Goal: Feedback & Contribution: Submit feedback/report problem

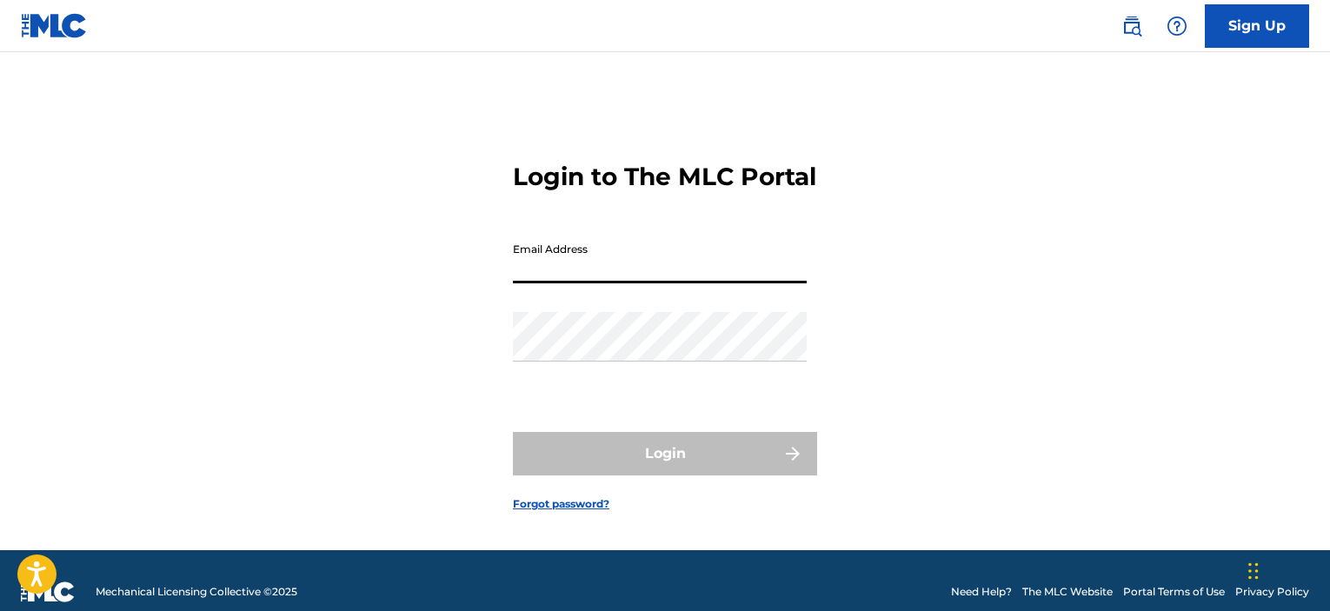
type input "[EMAIL_ADDRESS][DOMAIN_NAME]"
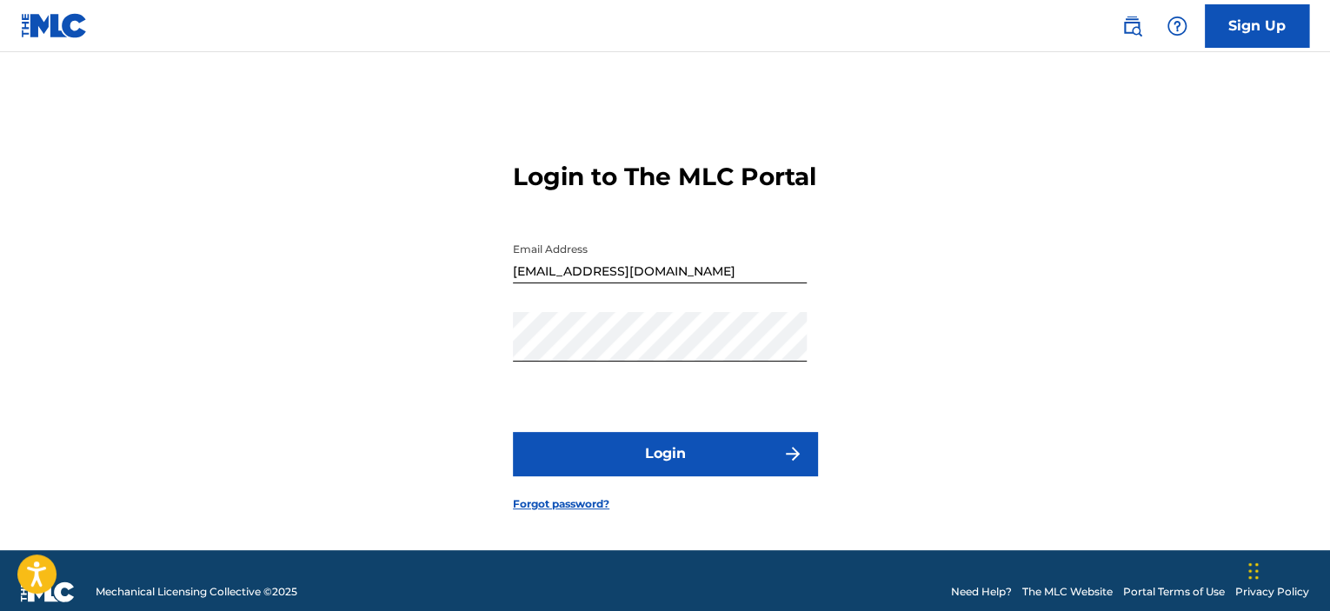
click at [630, 457] on button "Login" at bounding box center [665, 453] width 304 height 43
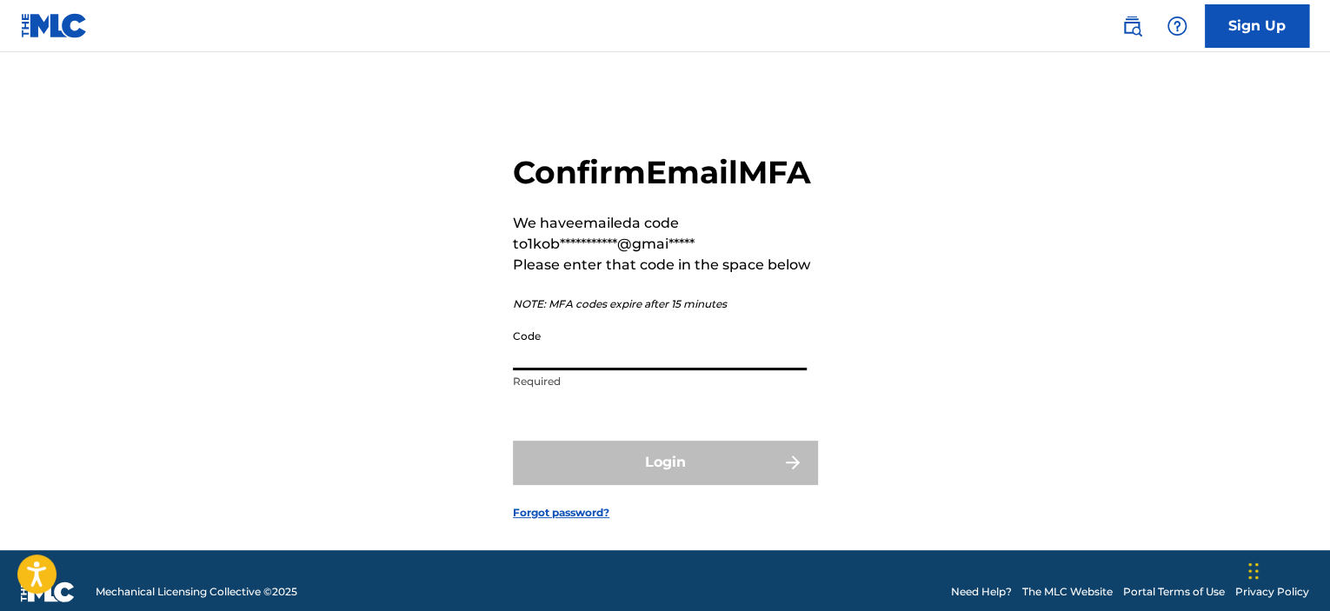
click at [646, 370] on input "Code" at bounding box center [660, 346] width 294 height 50
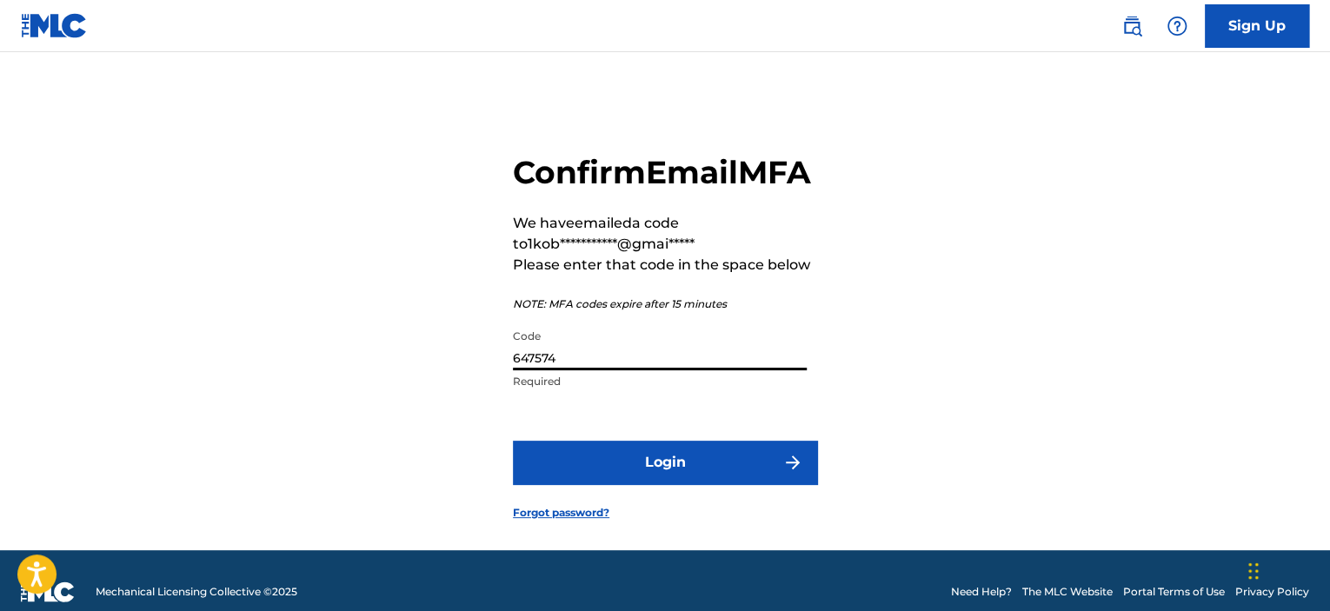
type input "647574"
click at [513, 441] on button "Login" at bounding box center [665, 462] width 304 height 43
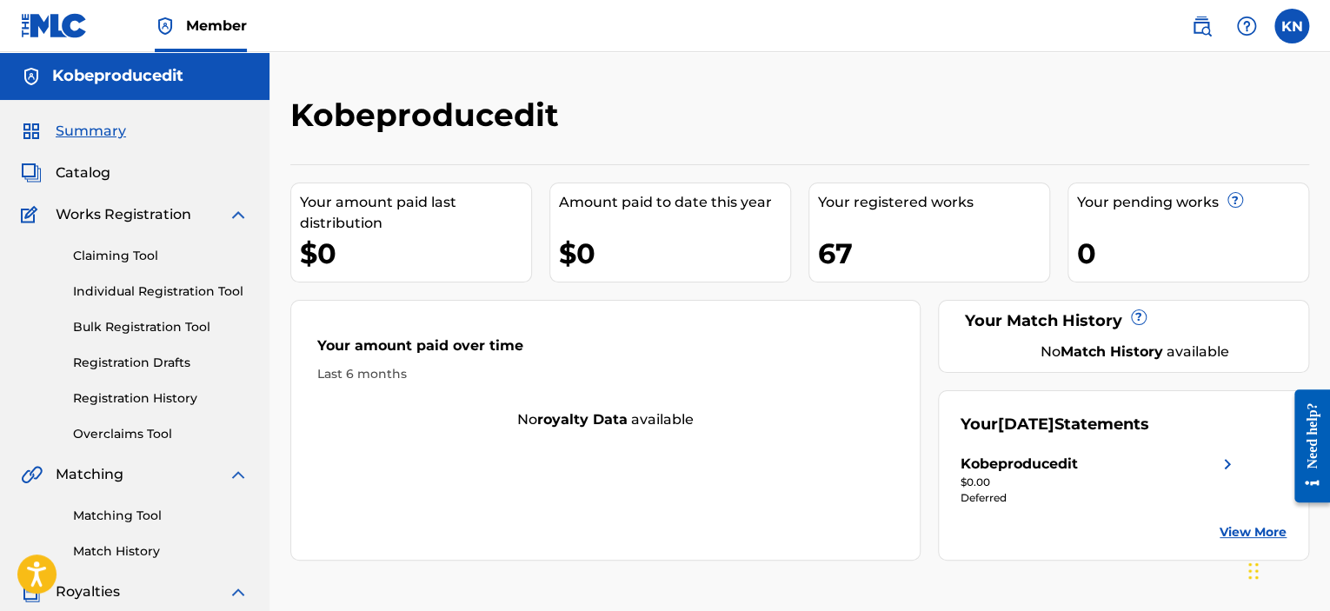
click at [283, 288] on div "Kobeproducedit Your amount paid last distribution $0 Amount paid to date this y…" at bounding box center [800, 545] width 1061 height 899
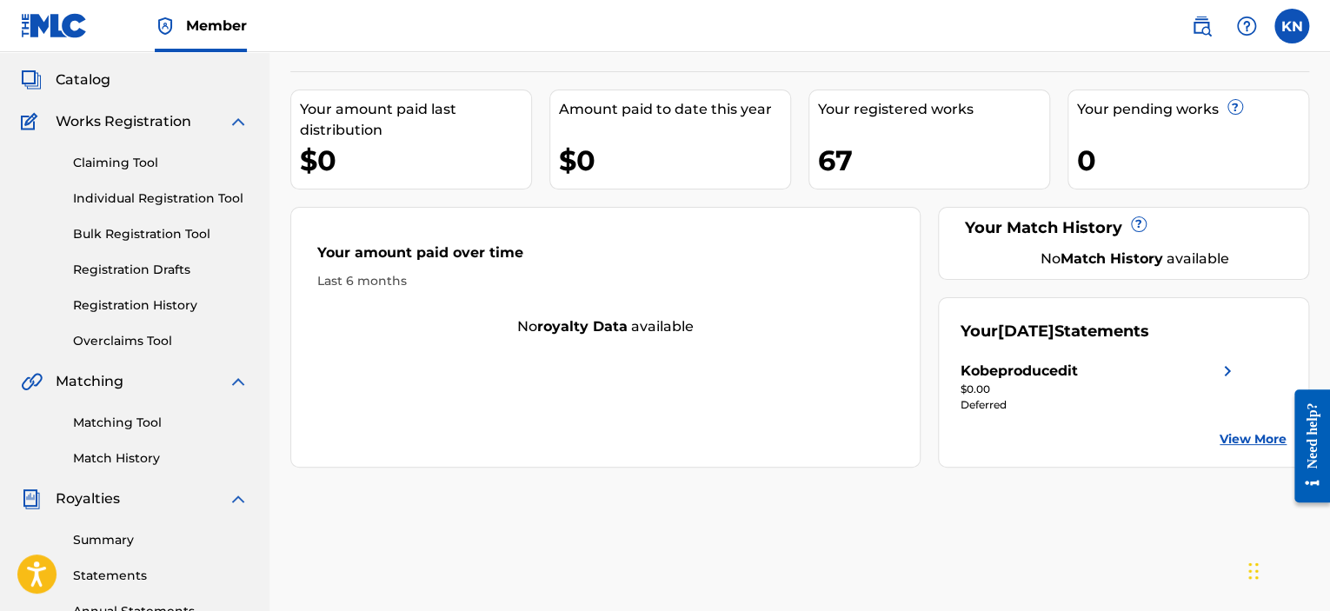
click at [835, 152] on div "67" at bounding box center [933, 160] width 231 height 39
click at [843, 39] on nav "Member KN KN Kobe Nijs [EMAIL_ADDRESS][DOMAIN_NAME] Notification Preferences Pr…" at bounding box center [665, 26] width 1330 height 52
click at [129, 196] on link "Individual Registration Tool" at bounding box center [161, 199] width 176 height 18
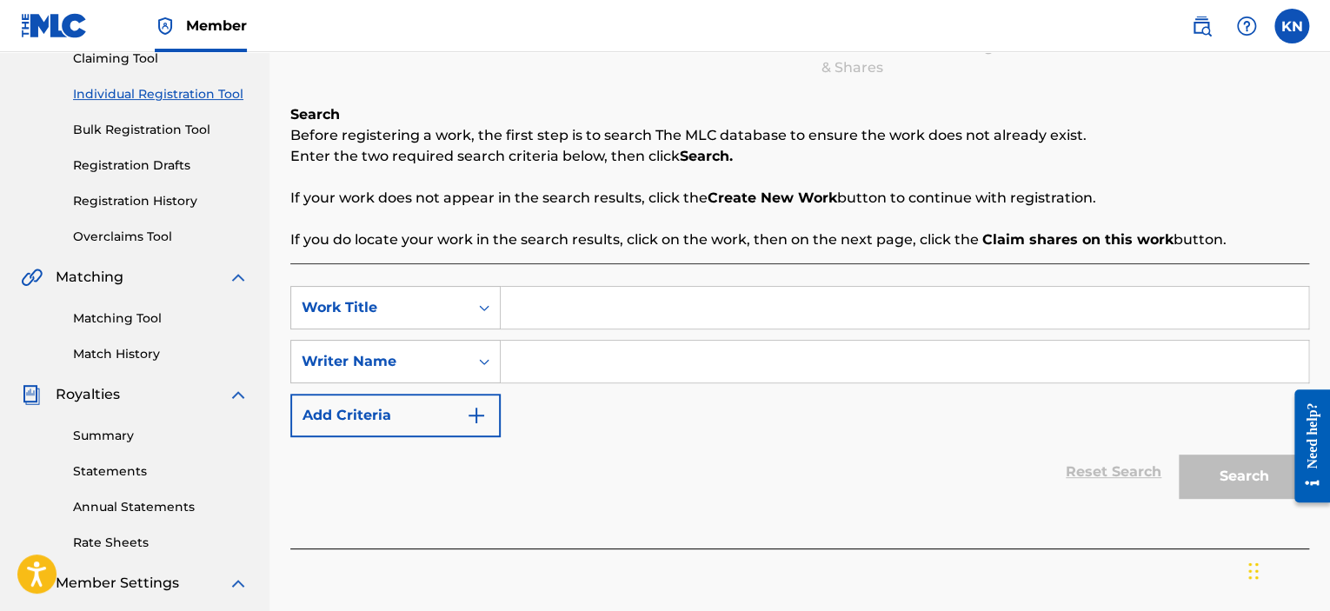
scroll to position [198, 0]
click at [122, 124] on link "Bulk Registration Tool" at bounding box center [161, 129] width 176 height 18
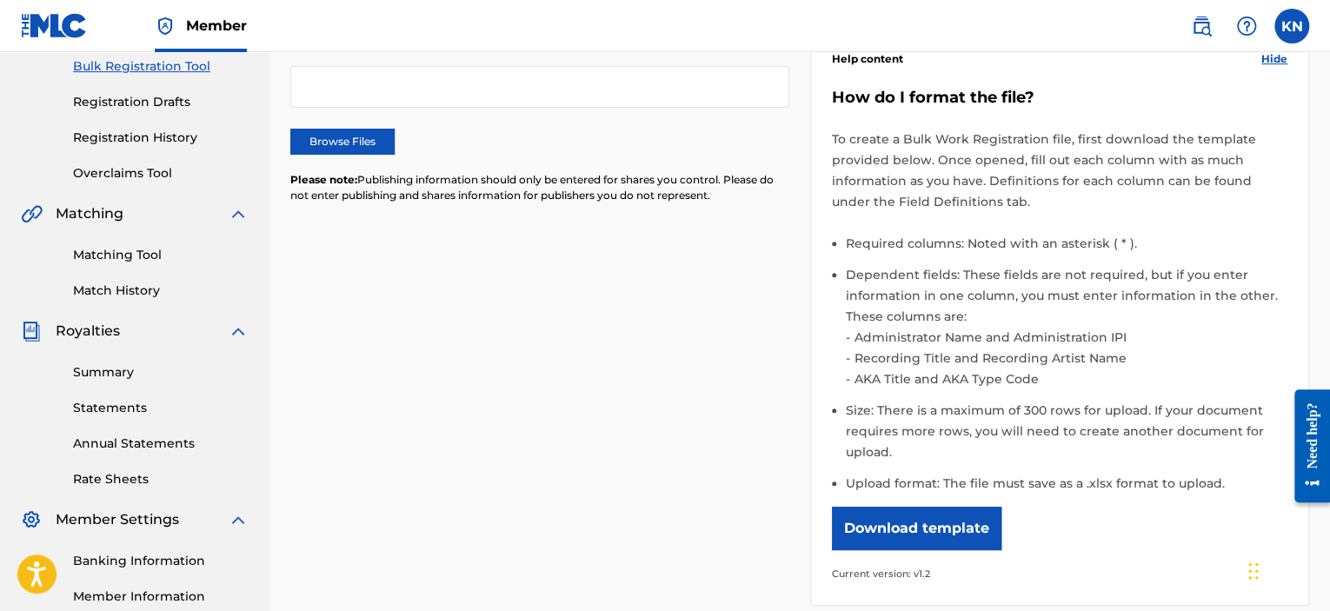
scroll to position [108, 0]
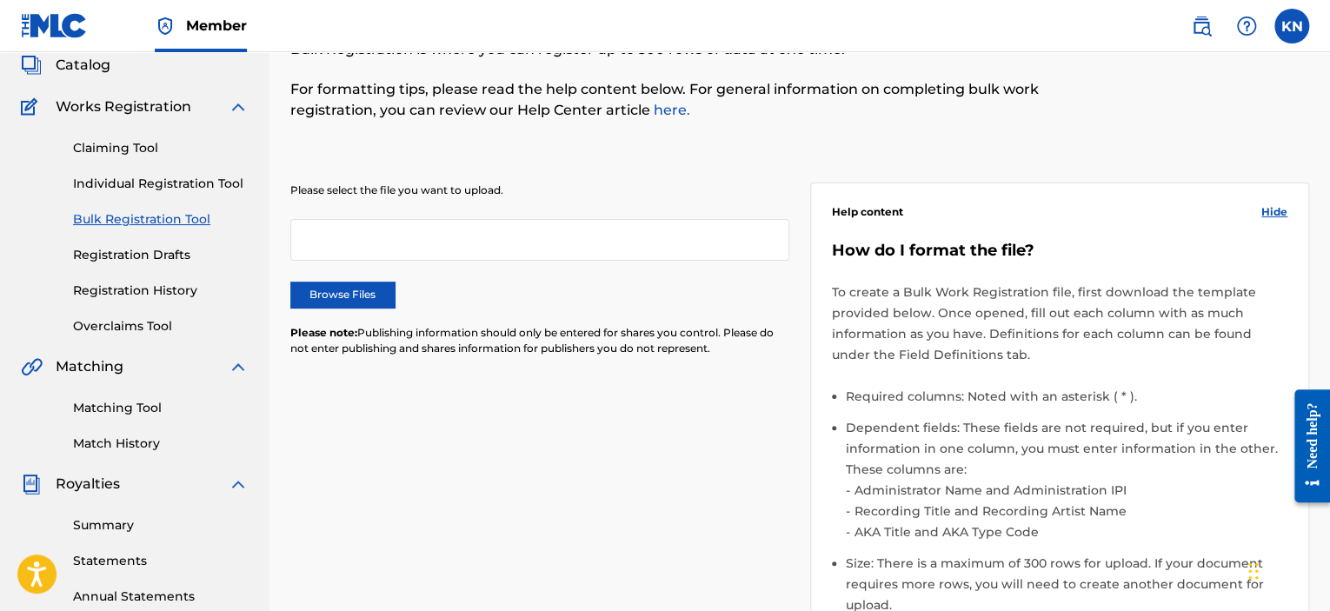
click at [146, 257] on link "Registration Drafts" at bounding box center [161, 255] width 176 height 18
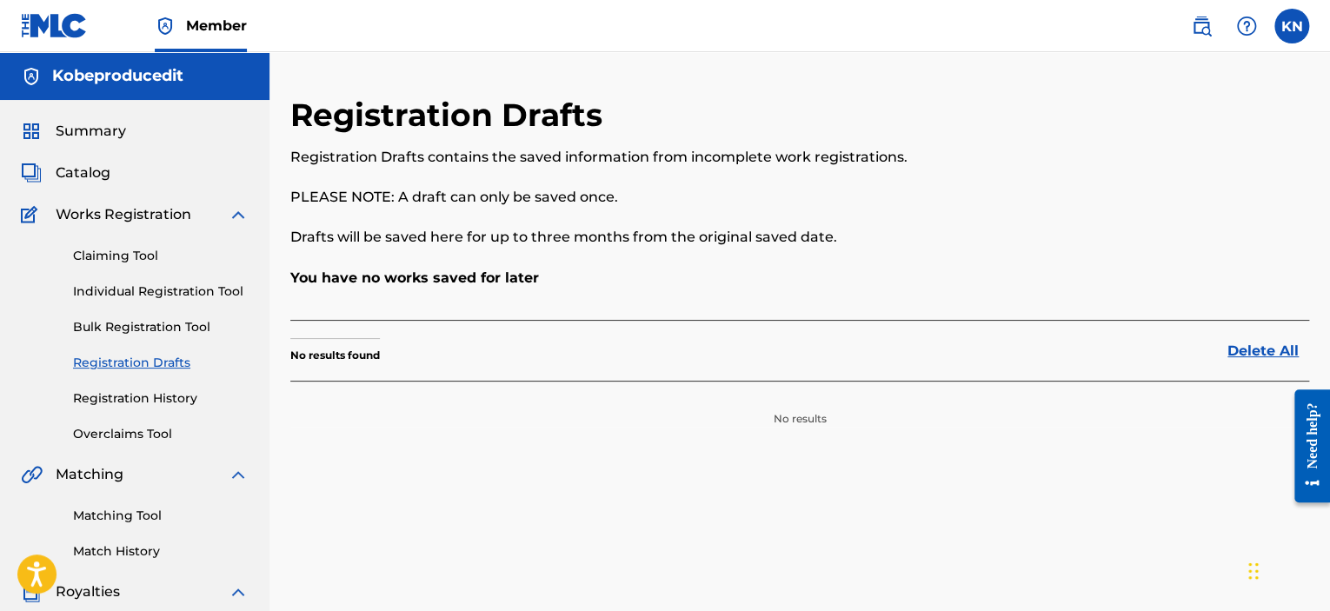
scroll to position [77, 0]
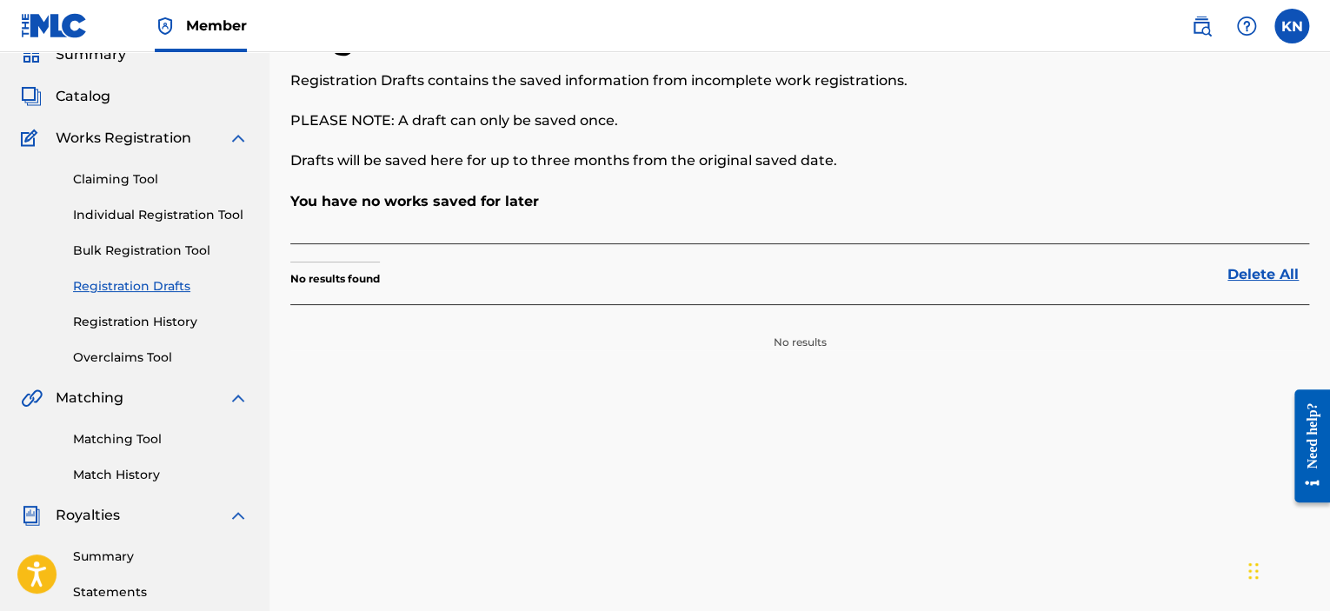
click at [164, 316] on link "Registration History" at bounding box center [161, 322] width 176 height 18
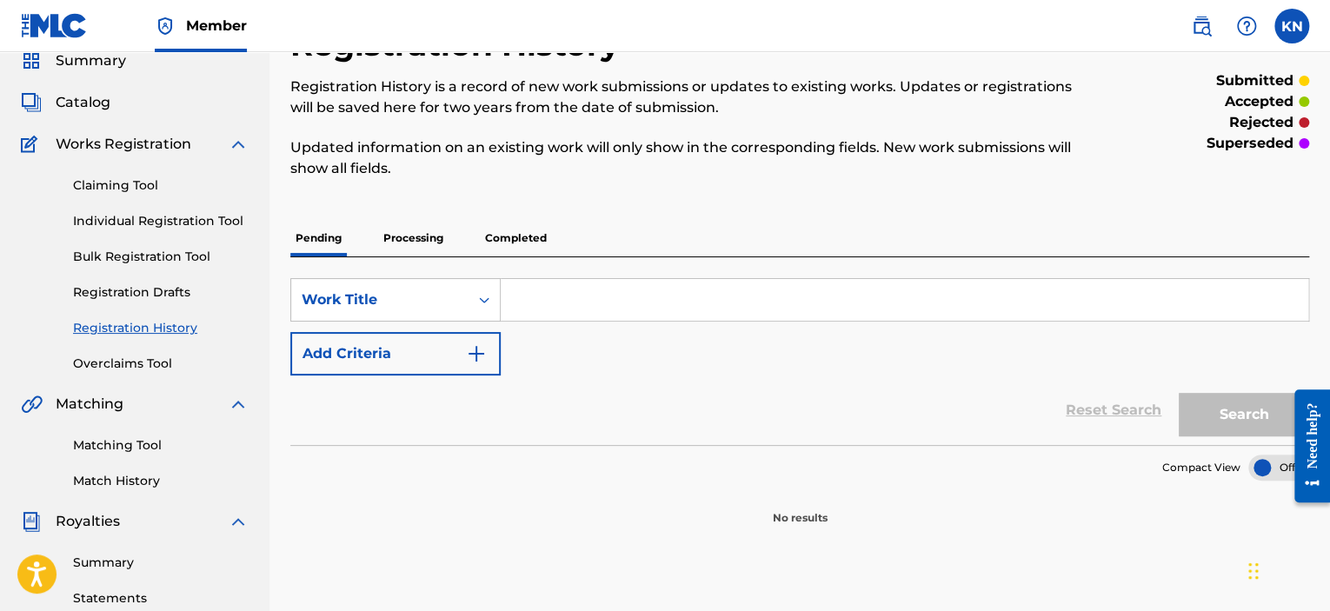
scroll to position [70, 0]
click at [110, 113] on div "Catalog" at bounding box center [135, 103] width 228 height 21
click at [110, 113] on span "Catalog" at bounding box center [83, 103] width 55 height 21
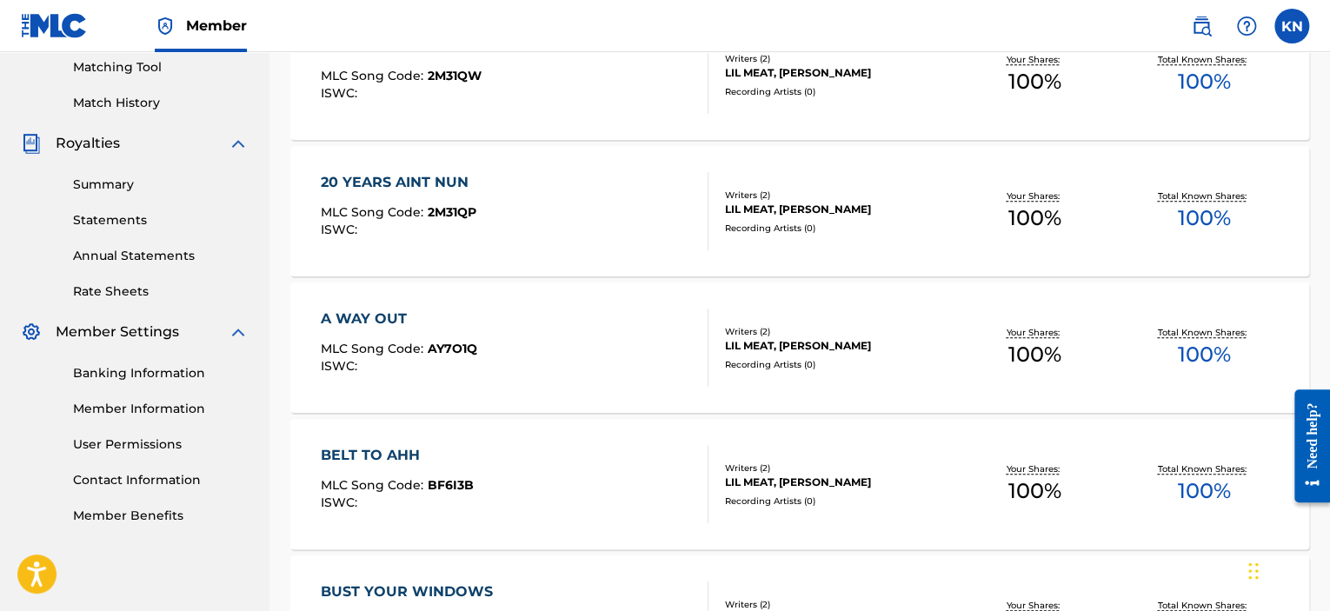
scroll to position [451, 0]
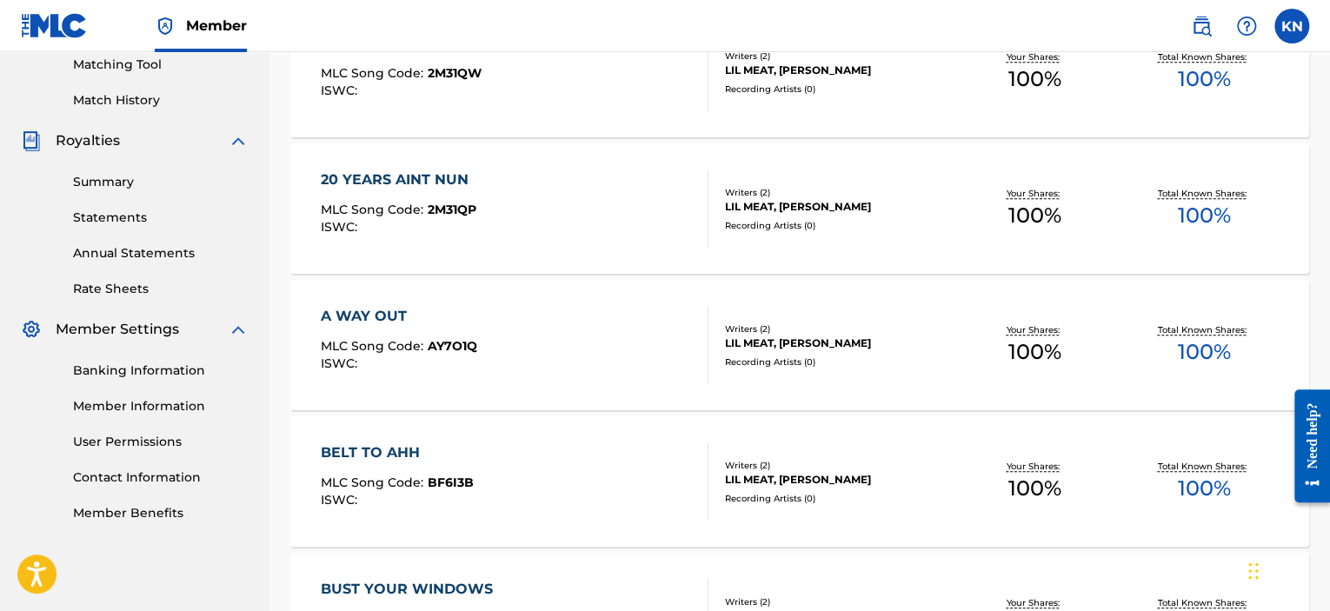
click at [142, 370] on link "Banking Information" at bounding box center [161, 371] width 176 height 18
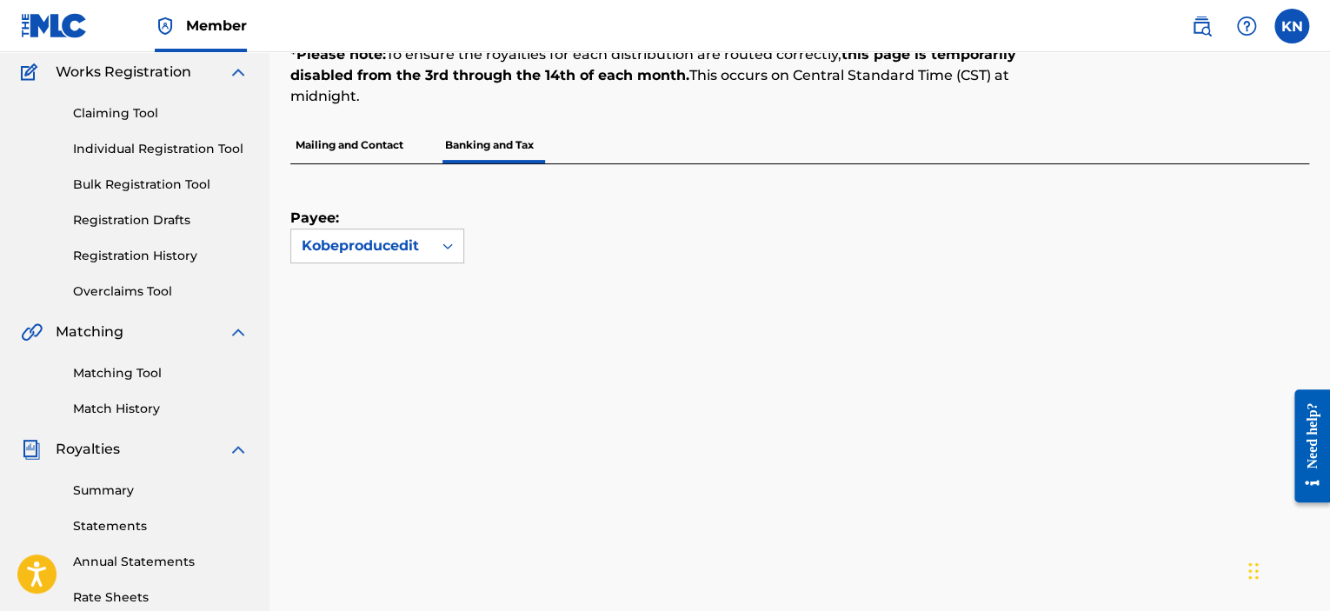
scroll to position [149, 0]
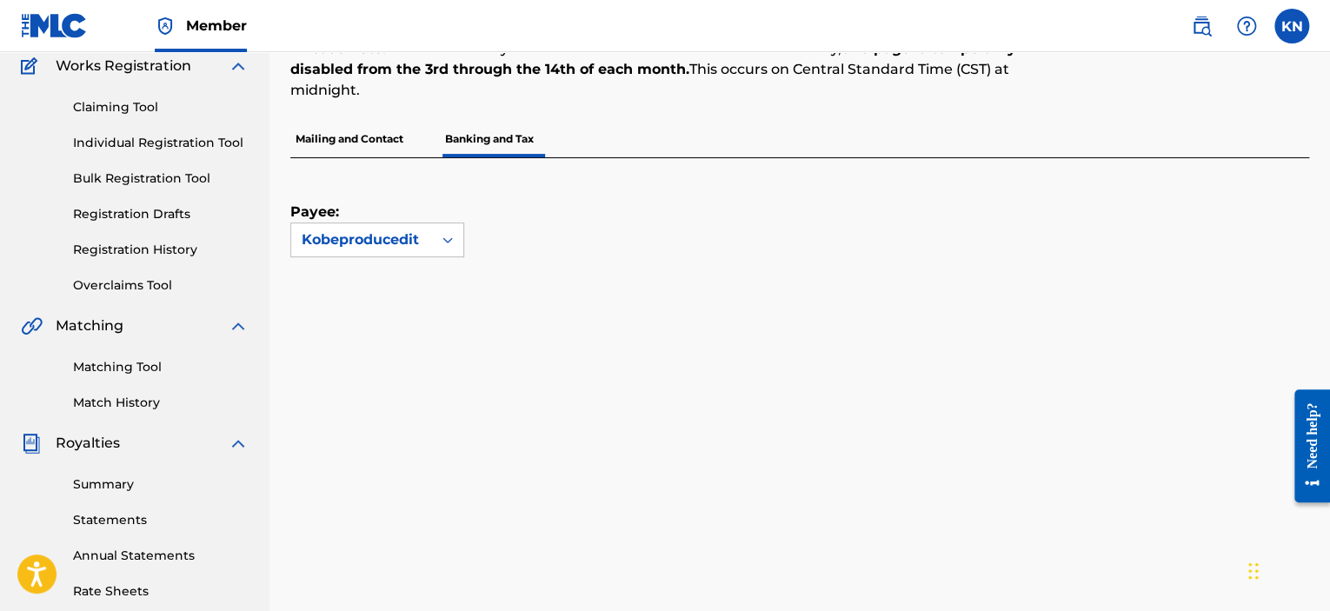
click at [909, 209] on div "Payee: Kobeproducedit" at bounding box center [778, 207] width 977 height 99
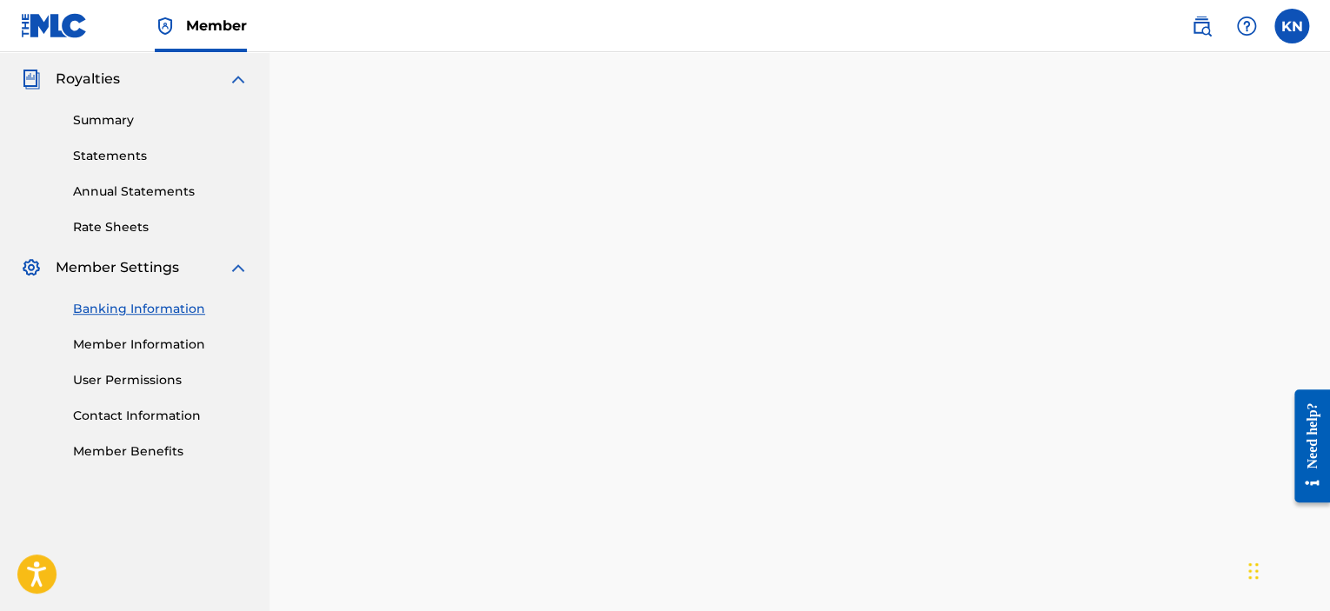
scroll to position [580, 0]
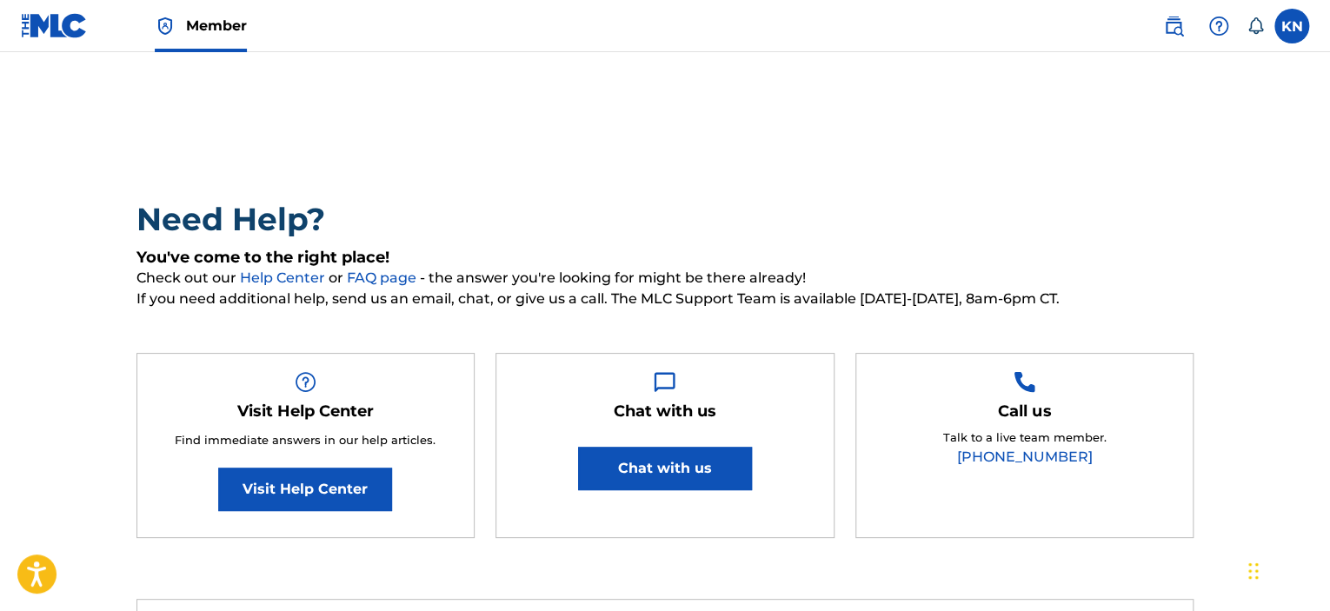
click at [691, 483] on button "Chat with us" at bounding box center [665, 468] width 174 height 43
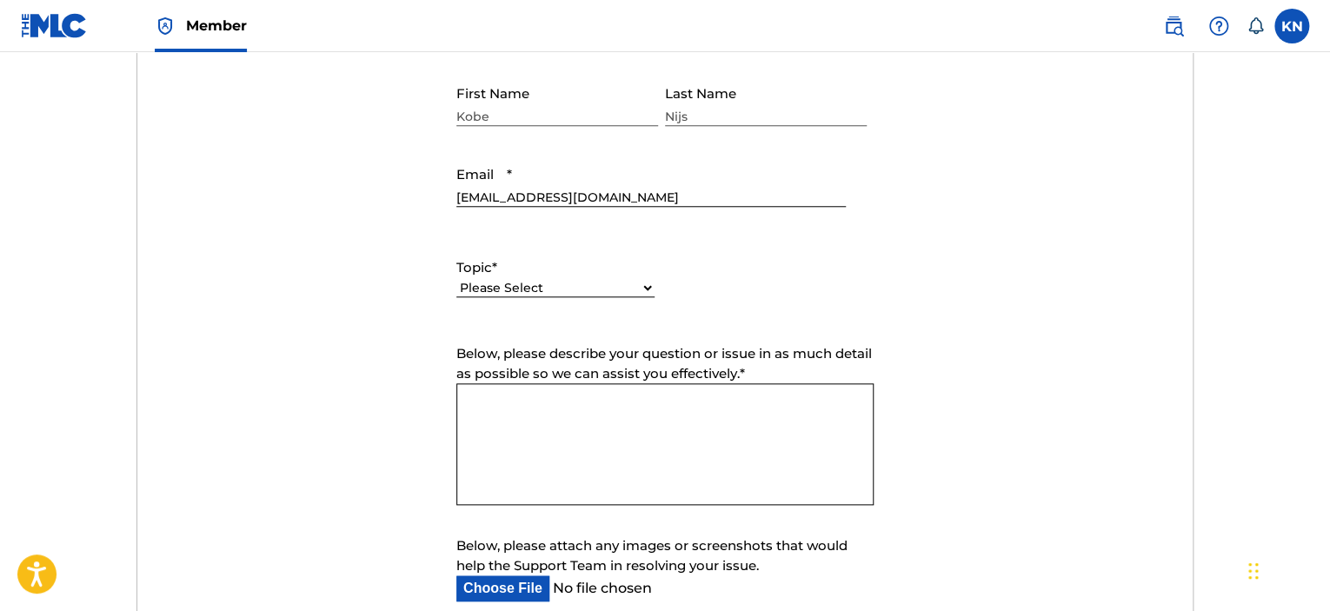
scroll to position [708, 0]
click at [550, 270] on label "Topic *" at bounding box center [555, 266] width 198 height 20
click at [550, 277] on select "Please Select I need help with my account I need help with managing my catalog …" at bounding box center [555, 286] width 198 height 18
click at [550, 283] on select "Please Select I need help with my account I need help with managing my catalog …" at bounding box center [555, 286] width 198 height 18
select select "I need help with managing my catalog"
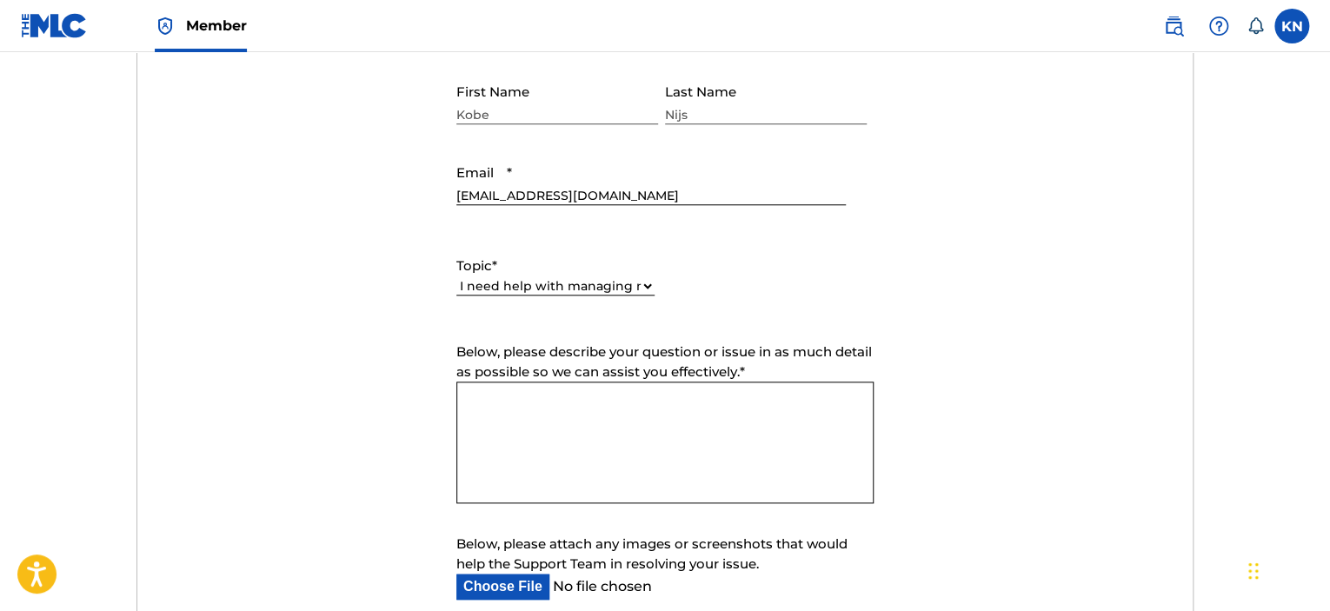
click at [456, 277] on select "Please Select I need help with my account I need help with managing my catalog …" at bounding box center [555, 286] width 198 height 18
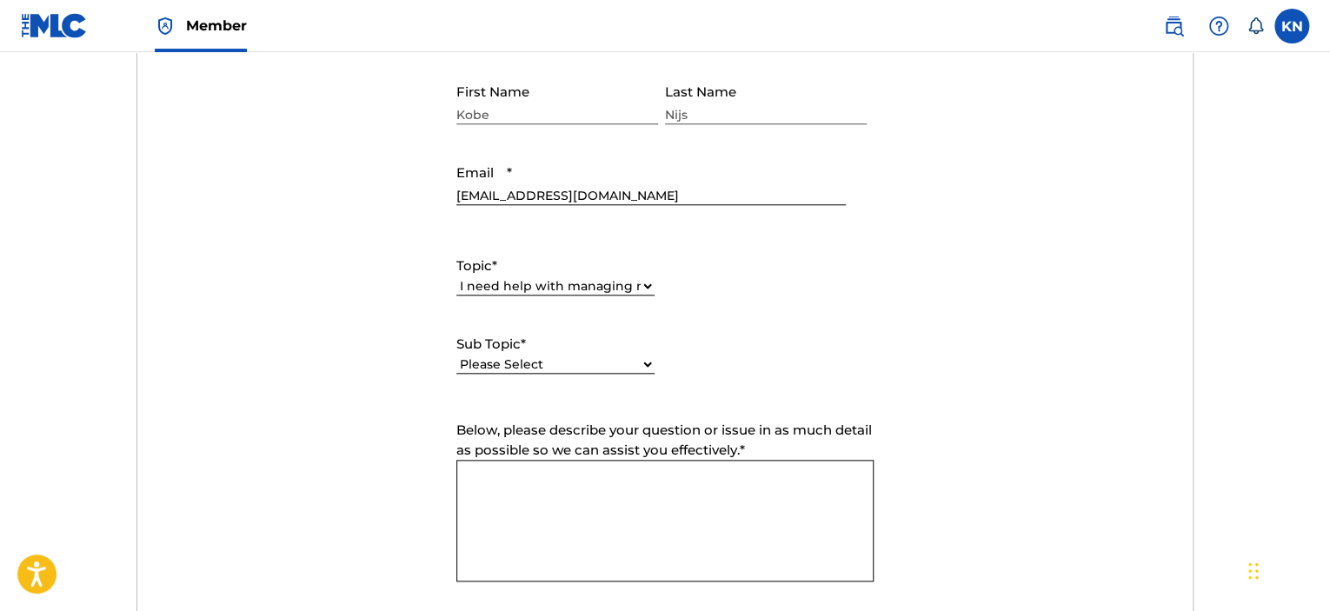
click at [549, 361] on select "Please Select I need help with CWR I need help registering my work(s) in The ML…" at bounding box center [555, 365] width 198 height 18
select select "I need help with a conflict or overclaim"
click at [456, 356] on select "Please Select I need help with CWR I need help registering my work(s) in The ML…" at bounding box center [555, 365] width 198 height 18
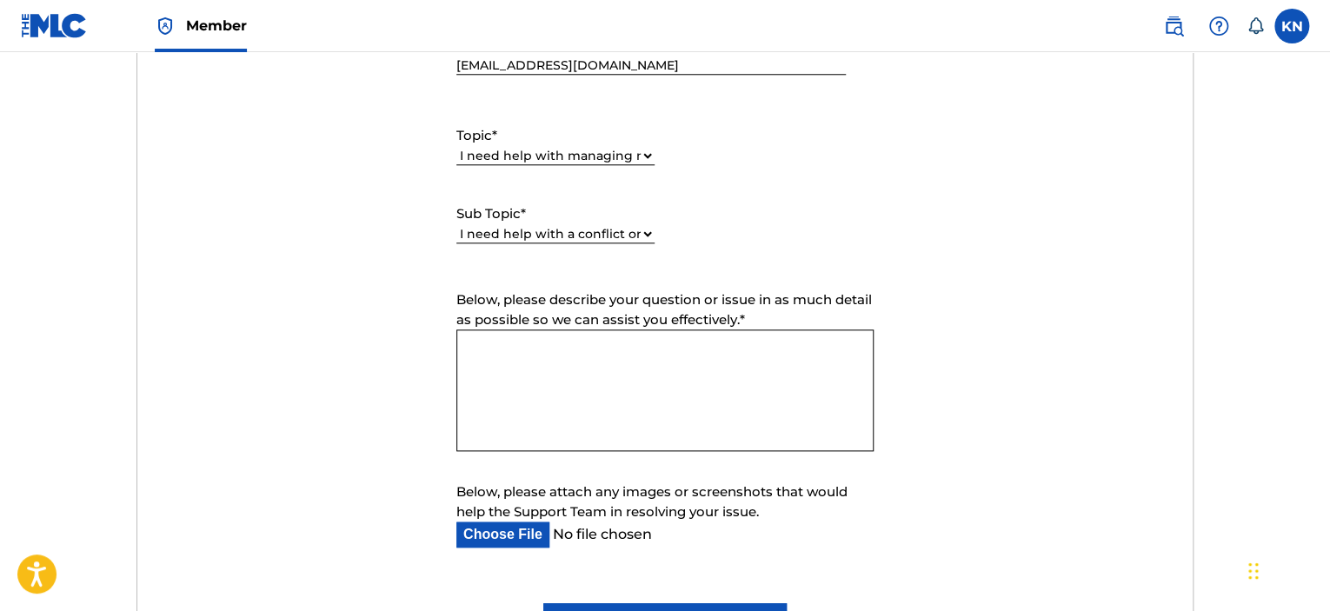
scroll to position [842, 0]
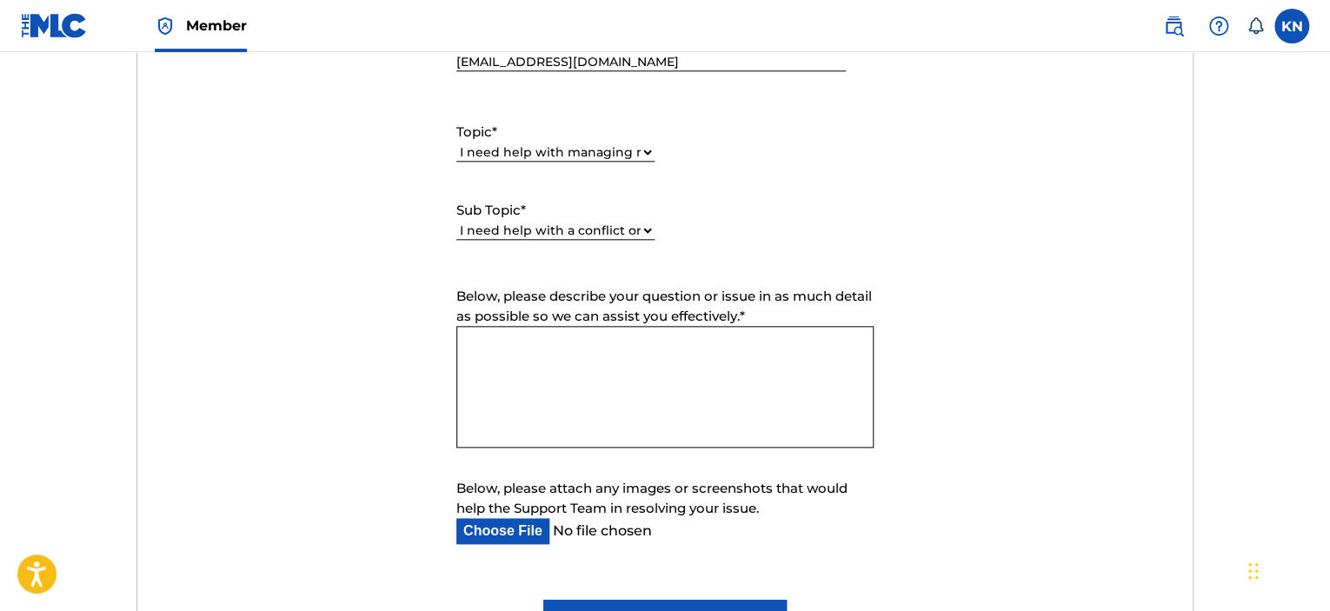
click at [771, 399] on textarea "Below, please describe your question or issue in as much detail as possible so …" at bounding box center [664, 387] width 417 height 122
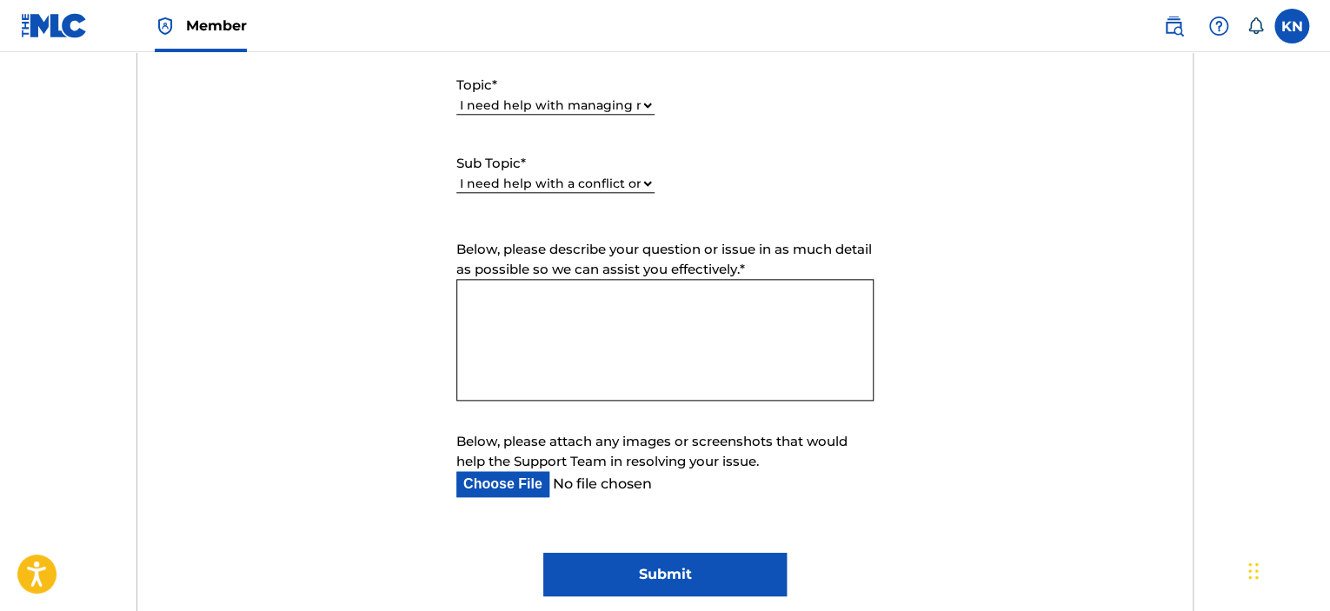
scroll to position [890, 0]
click at [603, 302] on textarea "My whole catalog" at bounding box center [664, 338] width 417 height 122
paste textarea "Hello, I would like to request a correction of the royalty splits for all songs…"
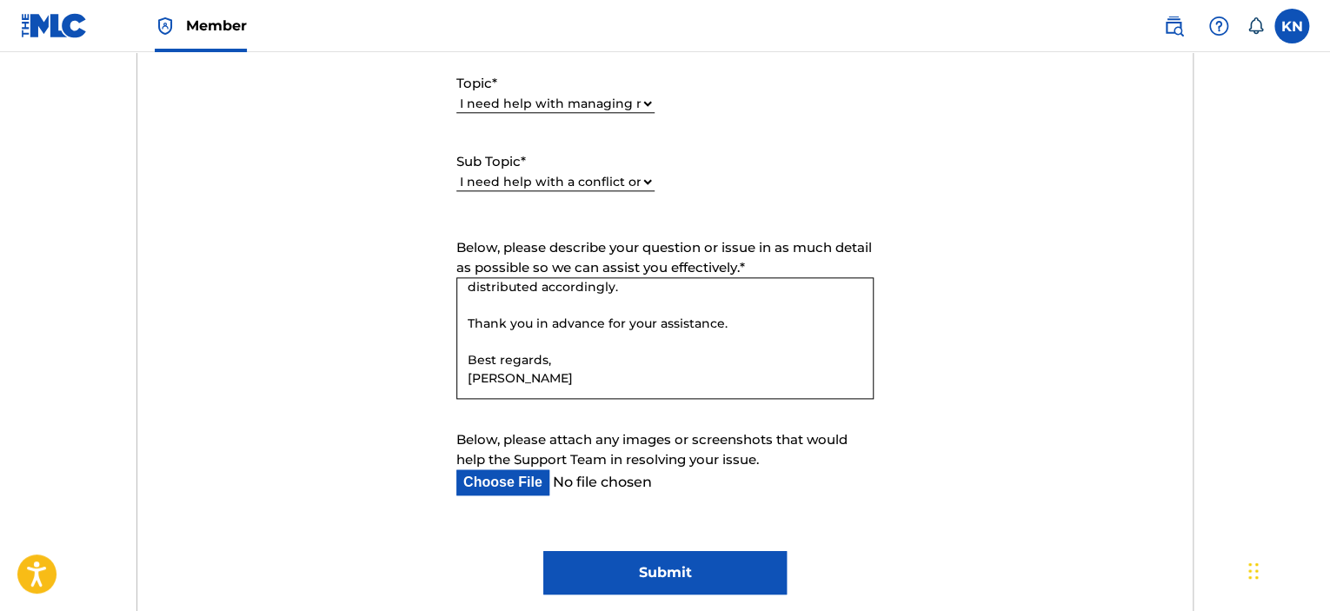
scroll to position [210, 0]
click at [584, 350] on textarea "Hello, I would like to request a correction of the royalty splits for all songs…" at bounding box center [664, 338] width 417 height 122
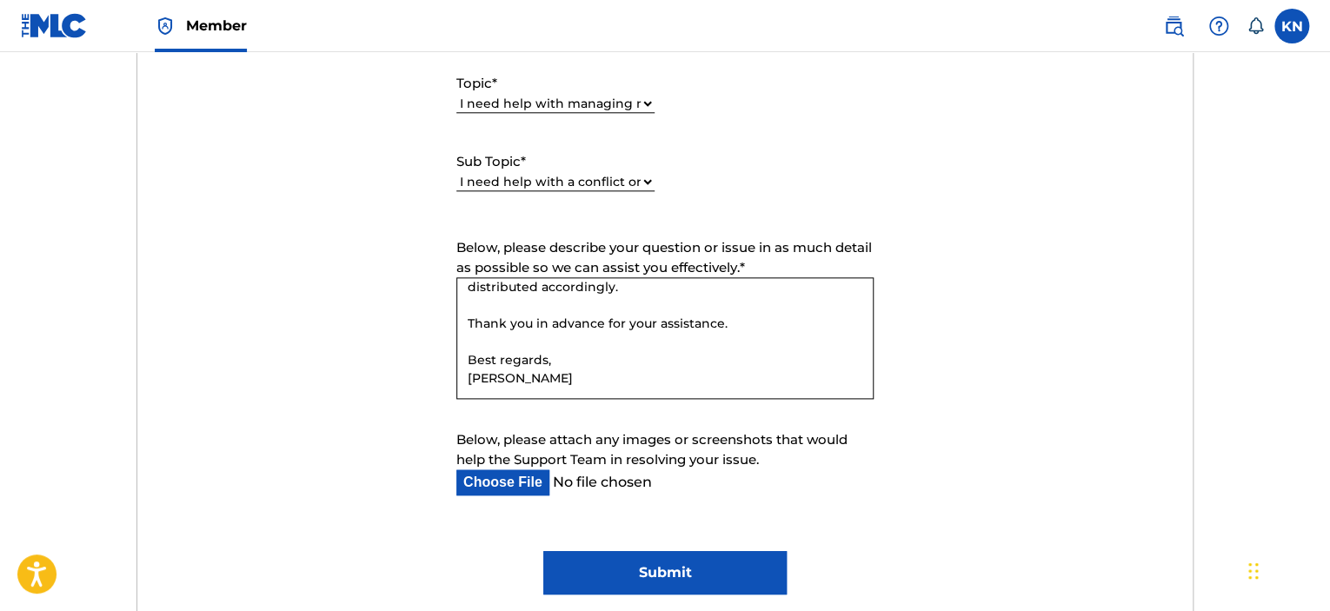
scroll to position [0, 0]
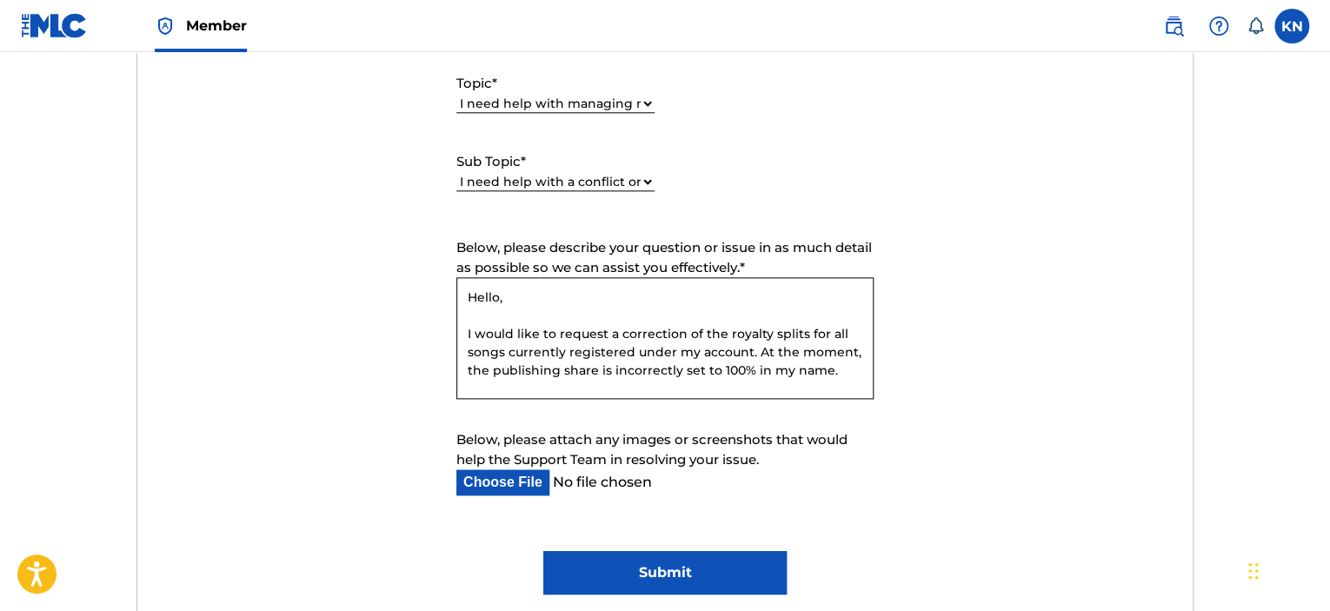
drag, startPoint x: 557, startPoint y: 385, endPoint x: 416, endPoint y: 215, distance: 221.1
click at [416, 215] on form "Submit a request Typical reply time: within hours via email First Name Kobe Las…" at bounding box center [665, 192] width 1056 height 805
paste textarea "If possible, I kindly ask you to apply this correction as a bulk update across …"
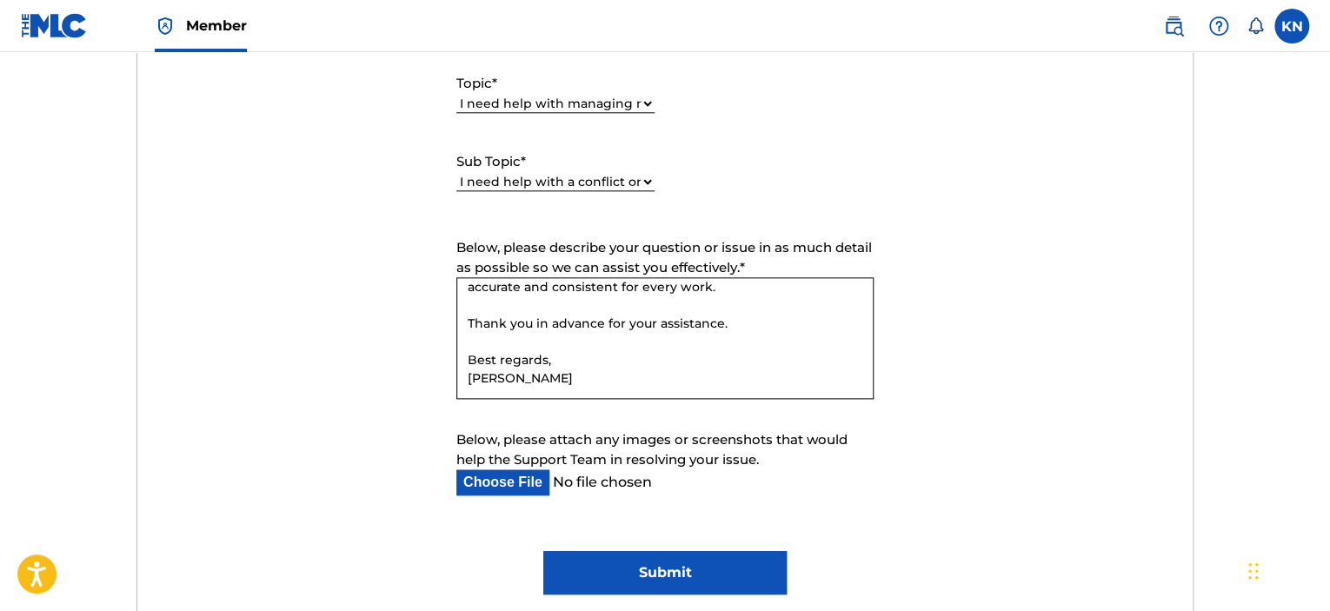
click at [750, 387] on textarea "Hello, I would like to request a correction of the royalty splits for all songs…" at bounding box center [664, 338] width 417 height 122
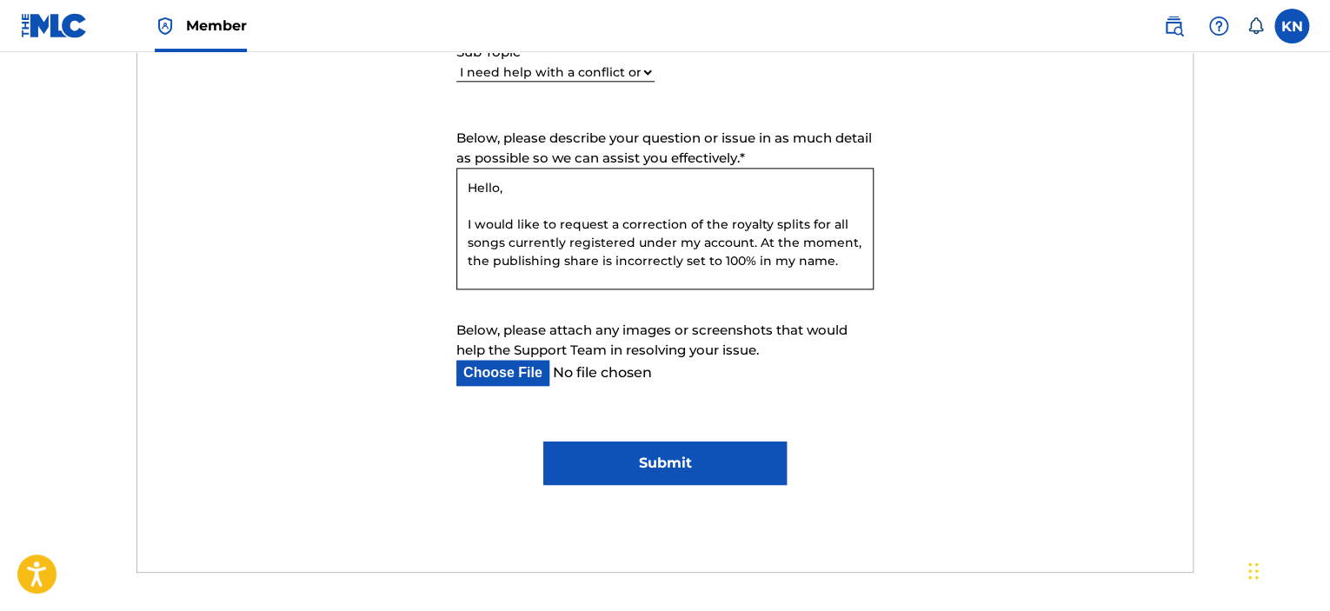
scroll to position [1042, 0]
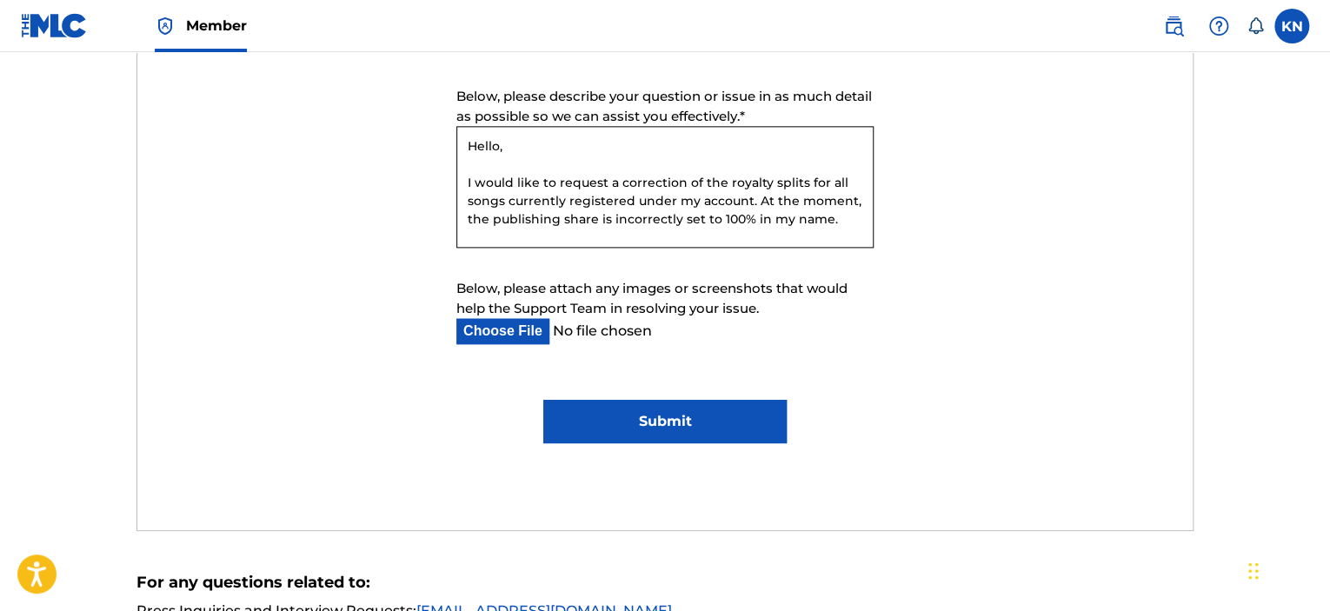
type textarea "Hello, I would like to request a correction of the royalty splits for all songs…"
click at [652, 420] on input "Submit" at bounding box center [664, 421] width 243 height 43
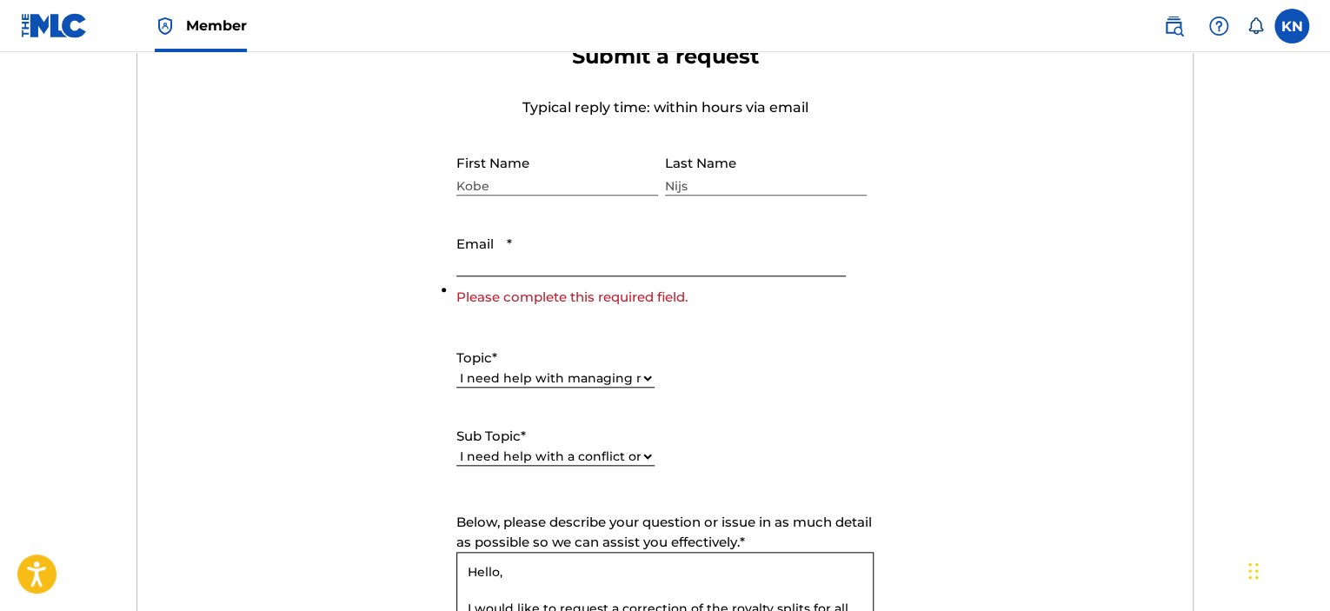
scroll to position [636, 0]
click at [548, 270] on input "Email *" at bounding box center [651, 253] width 390 height 50
type input "nijskobe007@hotmail.com"
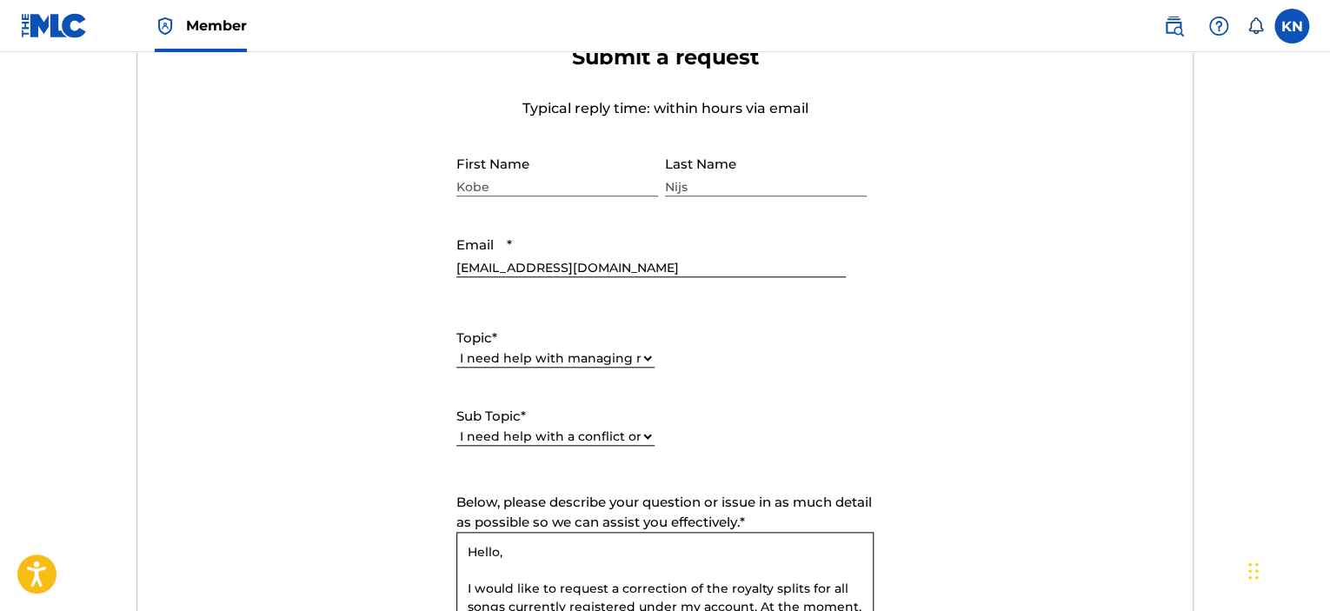
click at [592, 256] on input "nijskobe007@hotmail.com" at bounding box center [651, 253] width 390 height 50
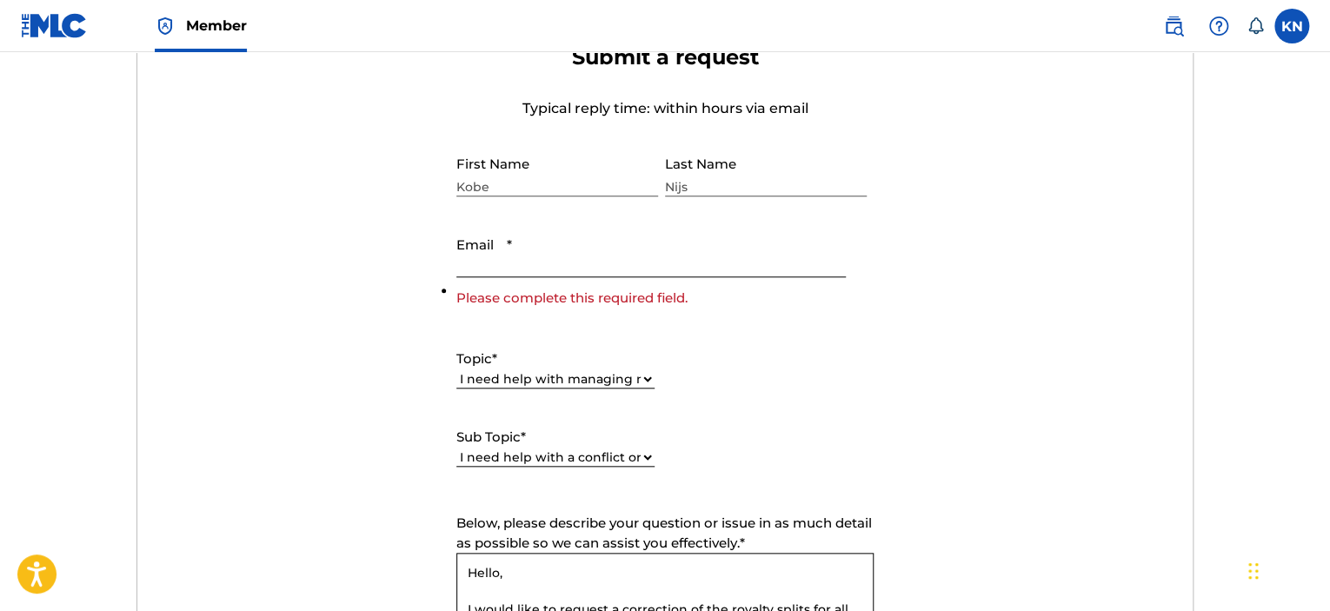
click at [592, 256] on input "Email *" at bounding box center [651, 253] width 390 height 50
type input "[EMAIL_ADDRESS][DOMAIN_NAME]"
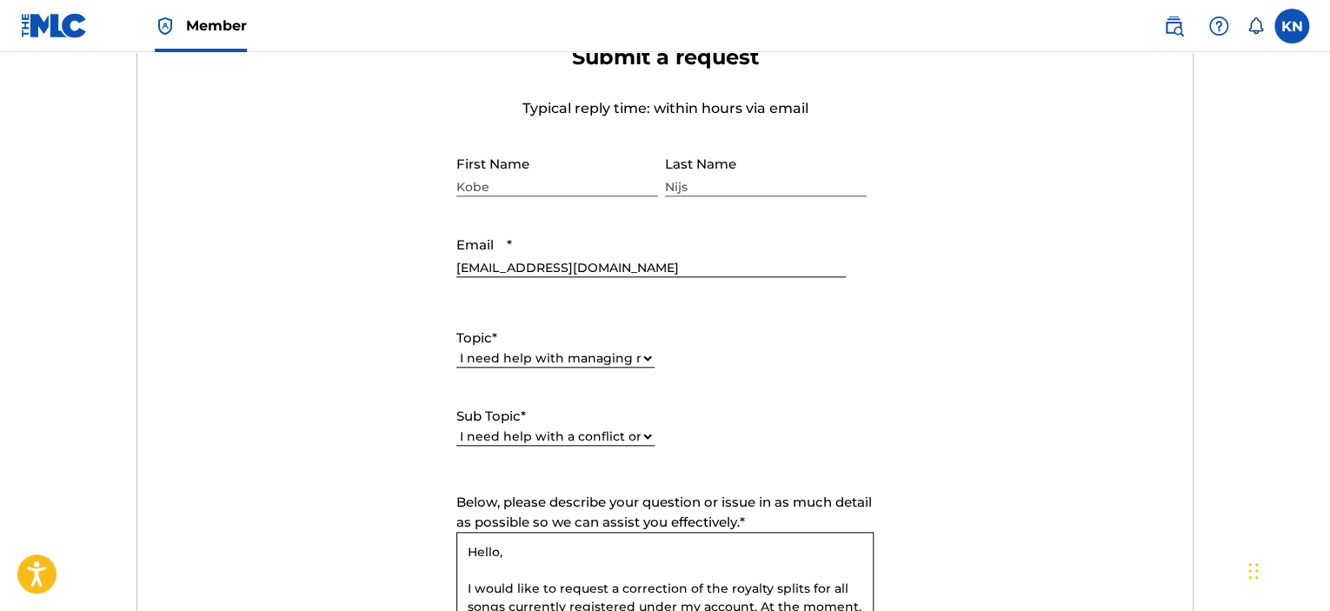
click at [1049, 354] on form "Submit a request Typical reply time: within hours via email First Name Kobe Las…" at bounding box center [665, 446] width 1056 height 805
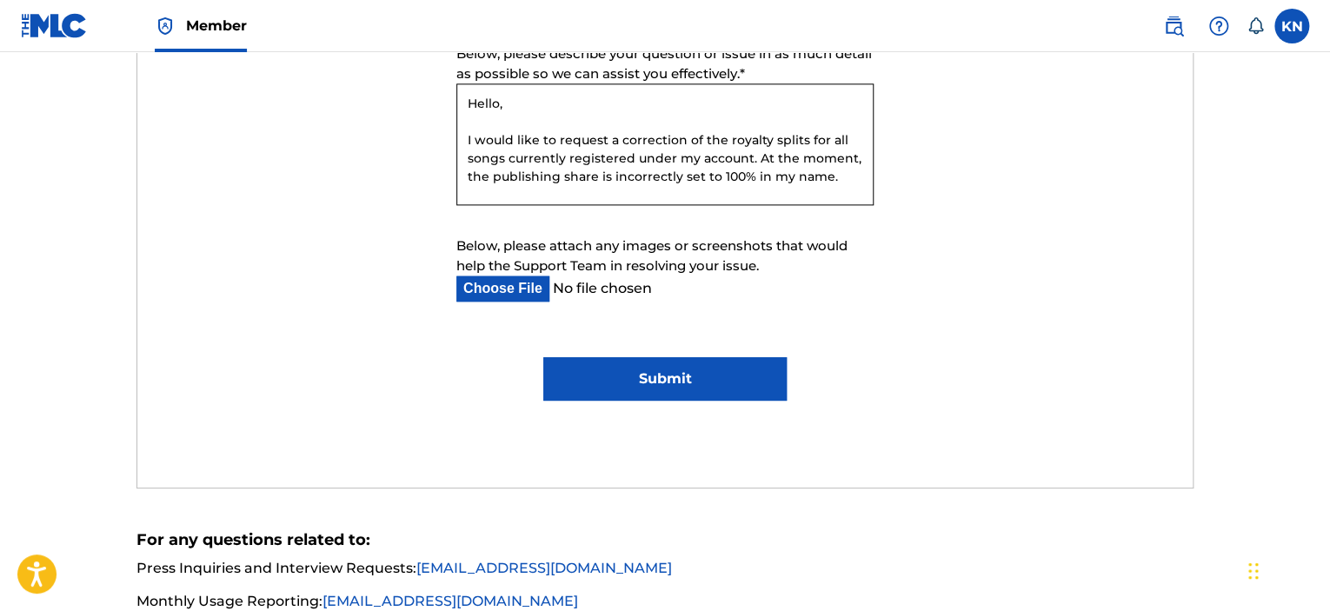
scroll to position [1085, 0]
click at [778, 368] on input "Submit" at bounding box center [664, 377] width 243 height 43
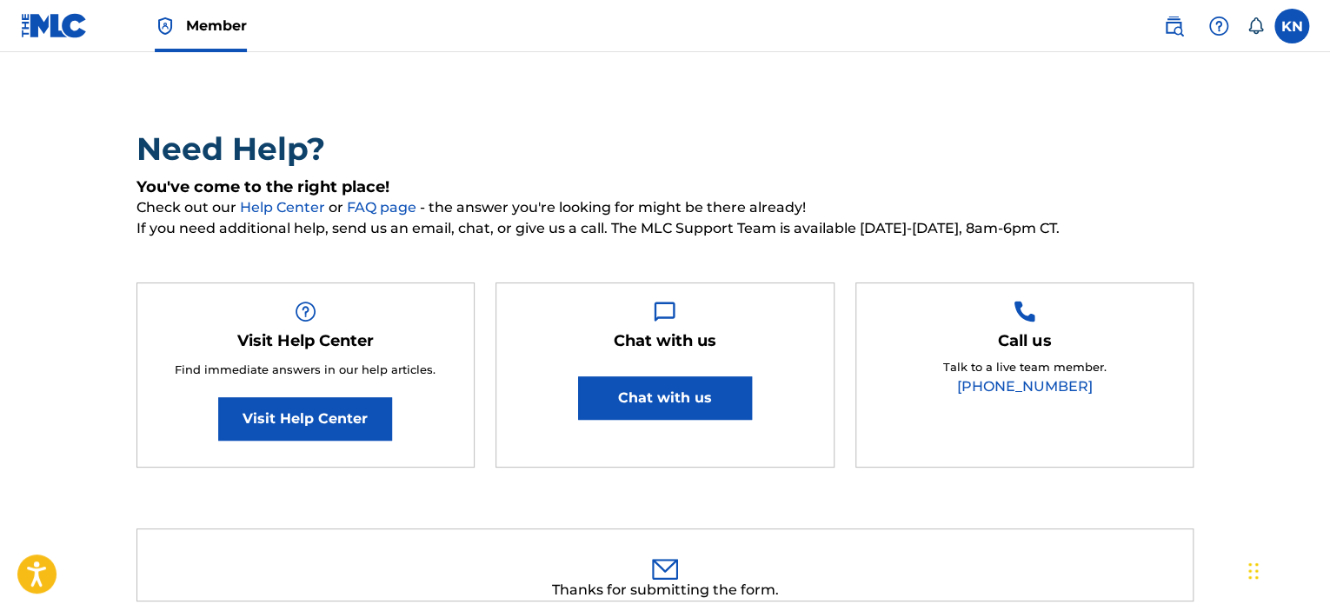
scroll to position [0, 0]
